Goal: Transaction & Acquisition: Purchase product/service

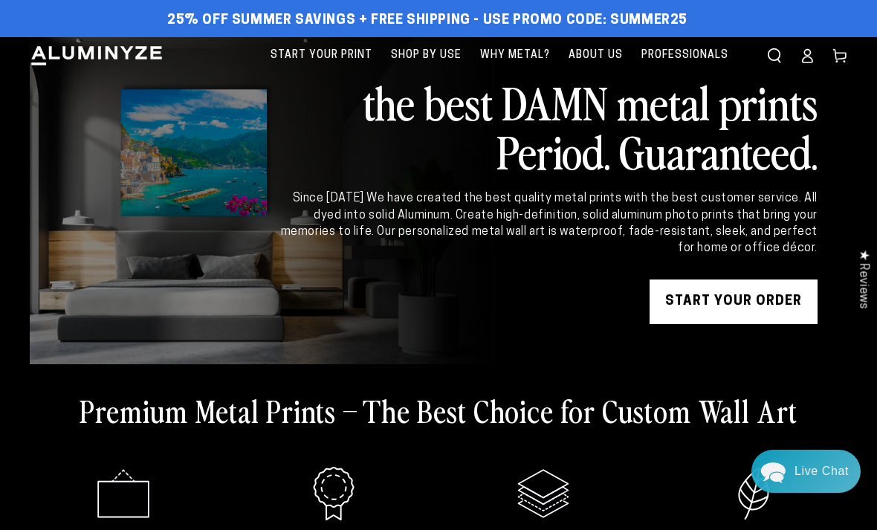
click at [747, 292] on link "START YOUR Order" at bounding box center [733, 301] width 168 height 45
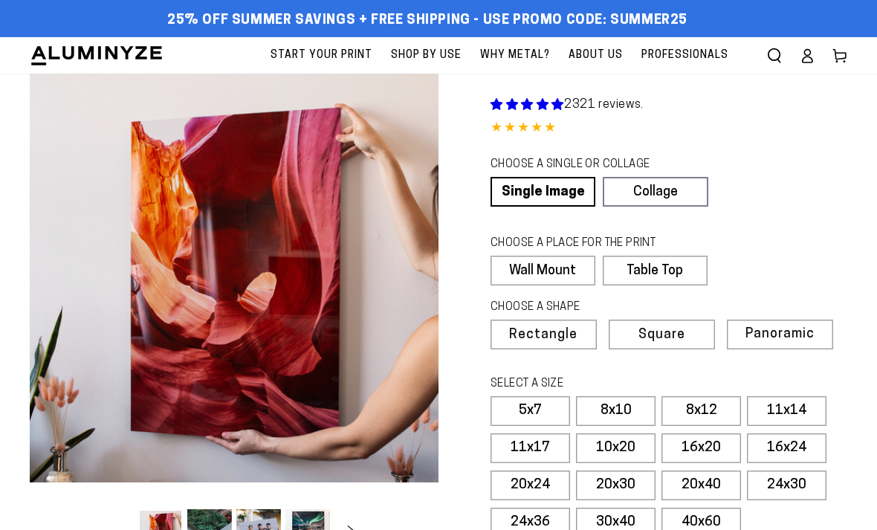
select select "**********"
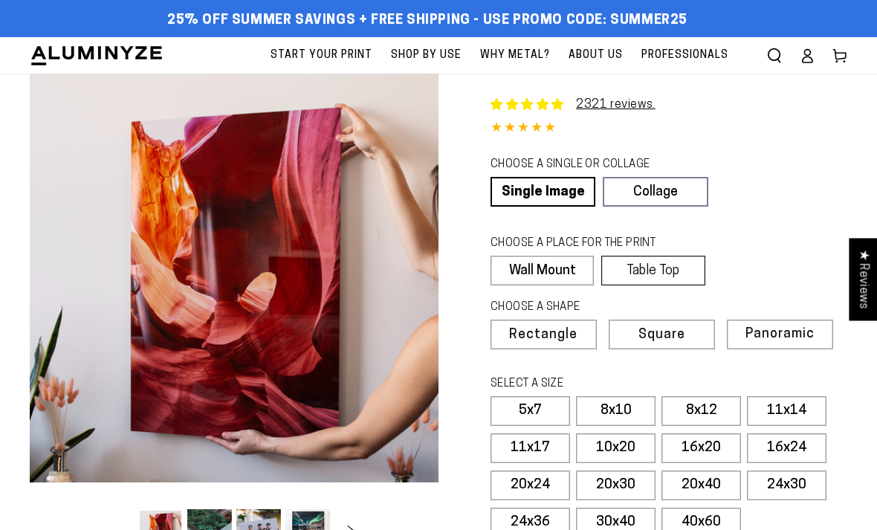
click at [682, 267] on label "Table Top" at bounding box center [652, 271] width 103 height 30
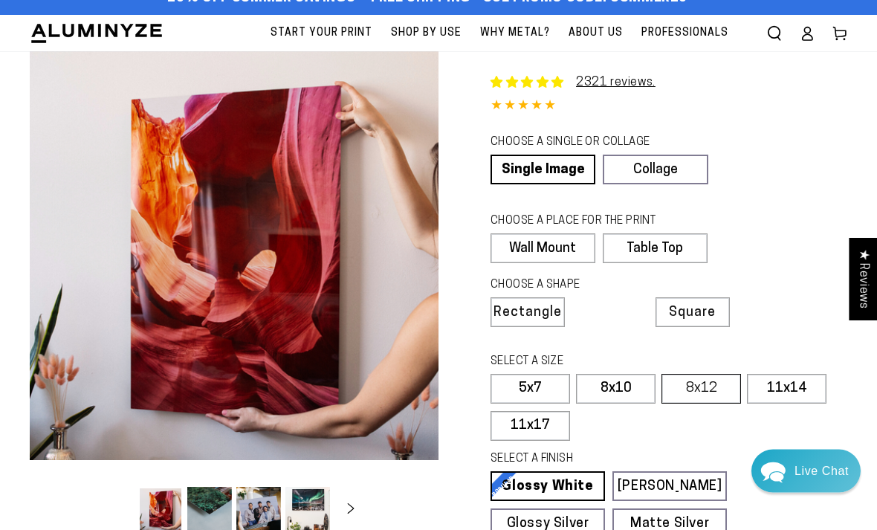
scroll to position [22, 0]
click at [715, 383] on label "8x12" at bounding box center [700, 389] width 79 height 30
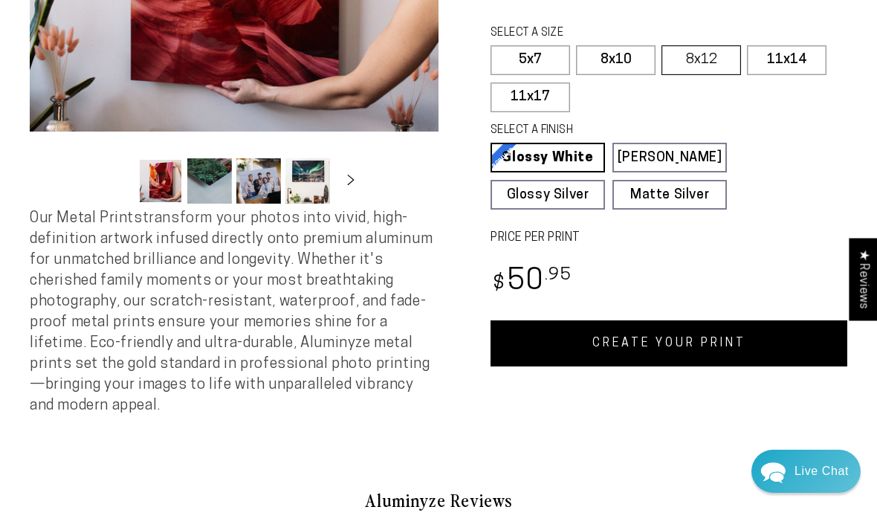
scroll to position [357, 0]
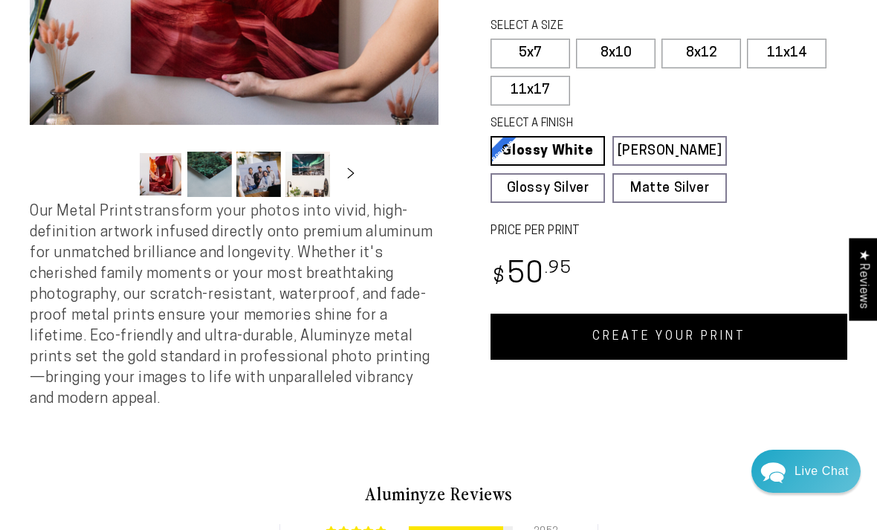
click at [690, 340] on link "CREATE YOUR PRINT" at bounding box center [668, 336] width 357 height 46
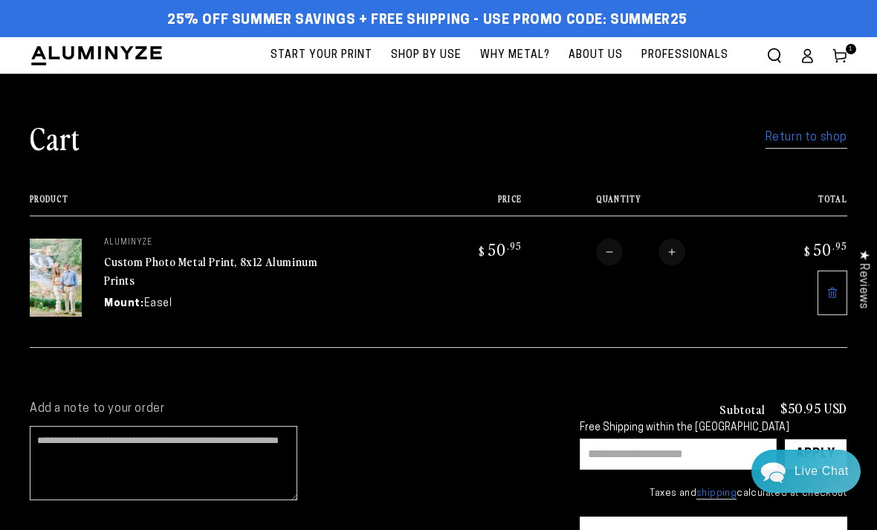
click at [714, 440] on input "text" at bounding box center [677, 453] width 197 height 31
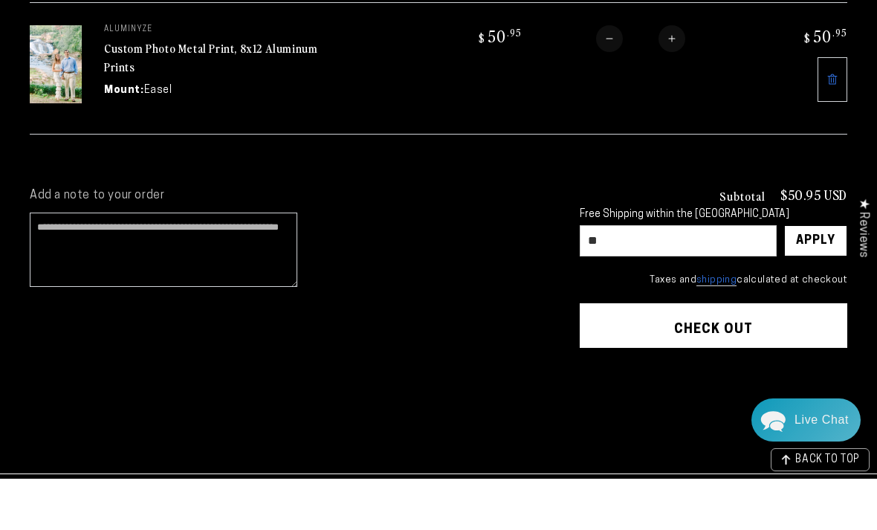
type input "*"
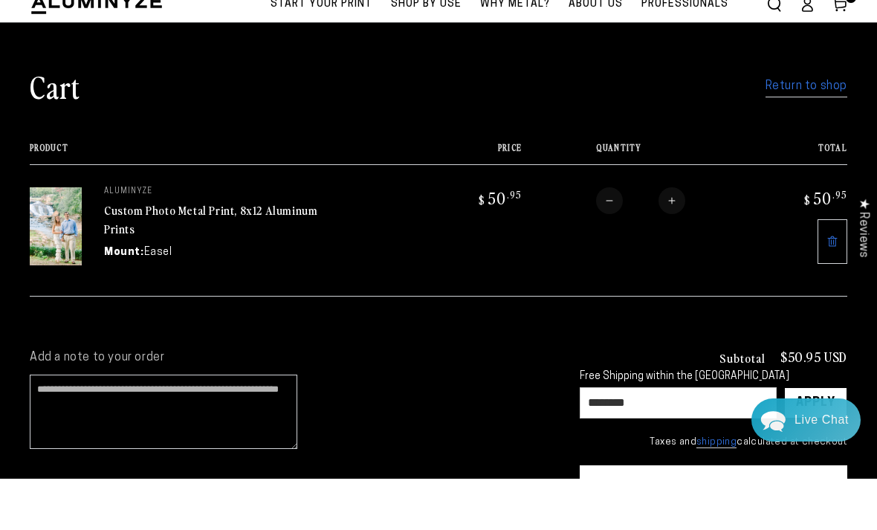
scroll to position [11, 0]
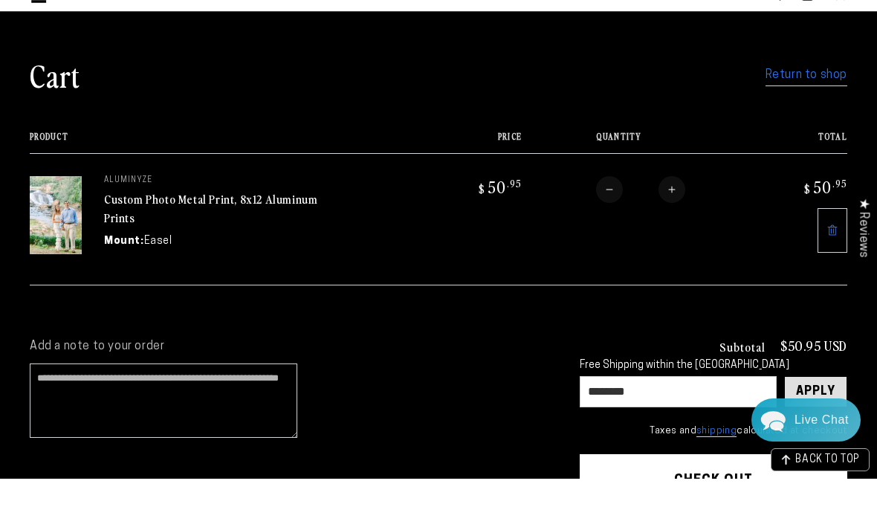
type input "********"
click at [826, 428] on div "Apply" at bounding box center [815, 443] width 39 height 30
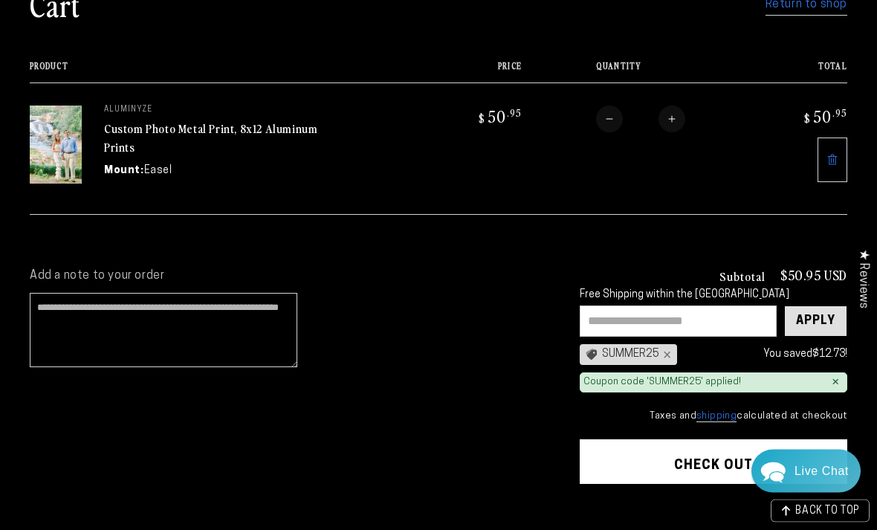
scroll to position [134, 0]
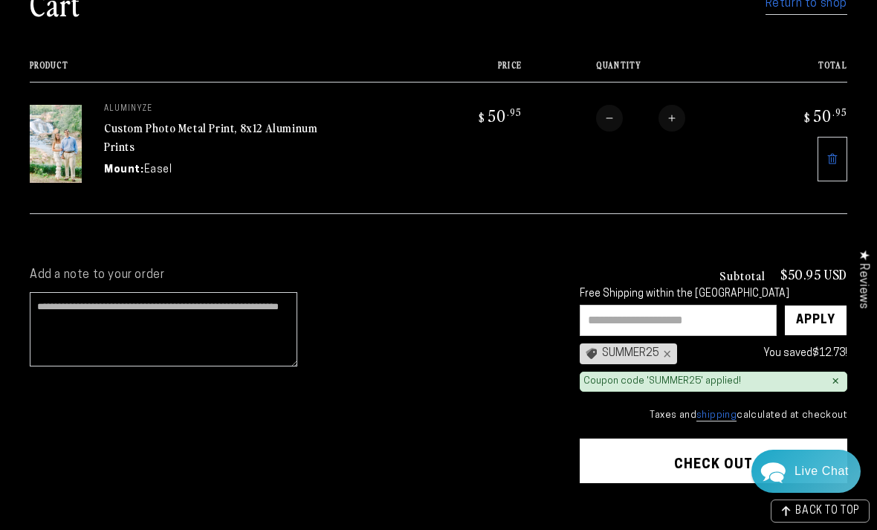
click at [718, 455] on button "Check out" at bounding box center [712, 460] width 267 height 45
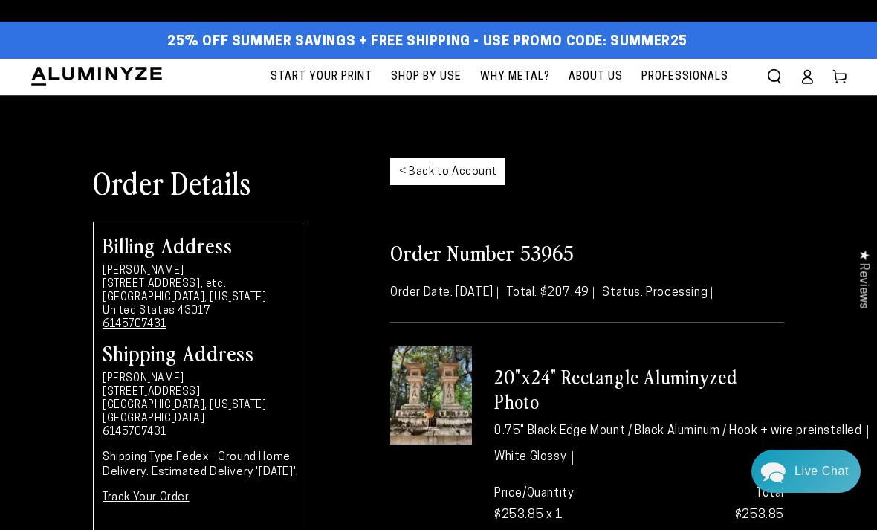
click at [450, 394] on img at bounding box center [431, 395] width 82 height 98
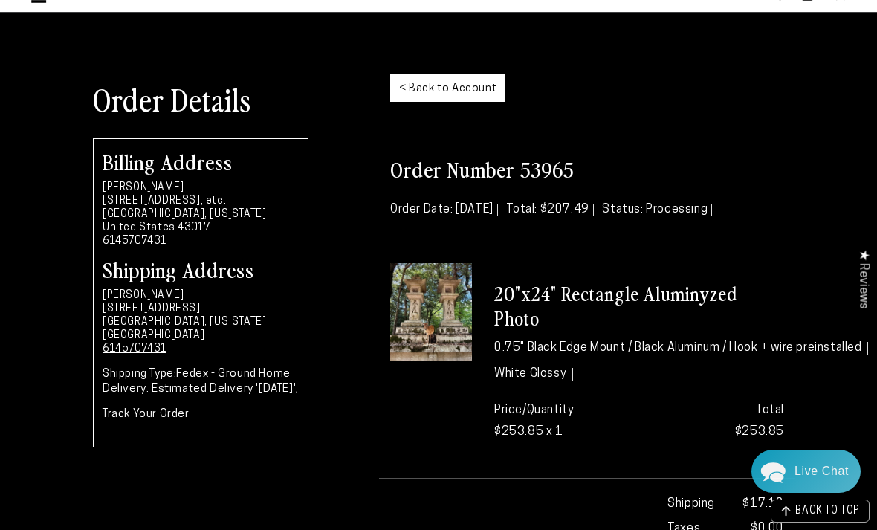
scroll to position [30, 0]
